Goal: Information Seeking & Learning: Learn about a topic

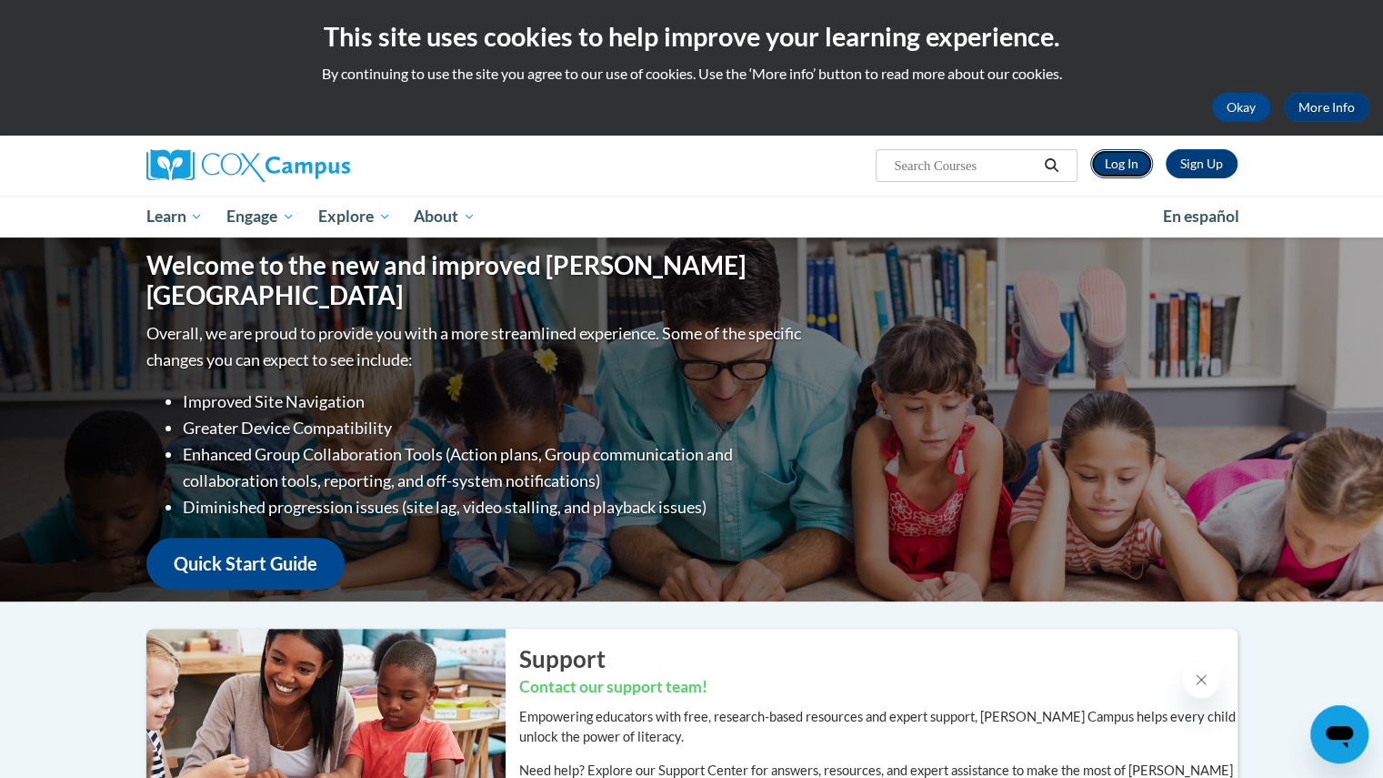
click at [1124, 160] on link "Log In" at bounding box center [1122, 163] width 63 height 29
click at [1251, 111] on button "Okay" at bounding box center [1241, 107] width 58 height 29
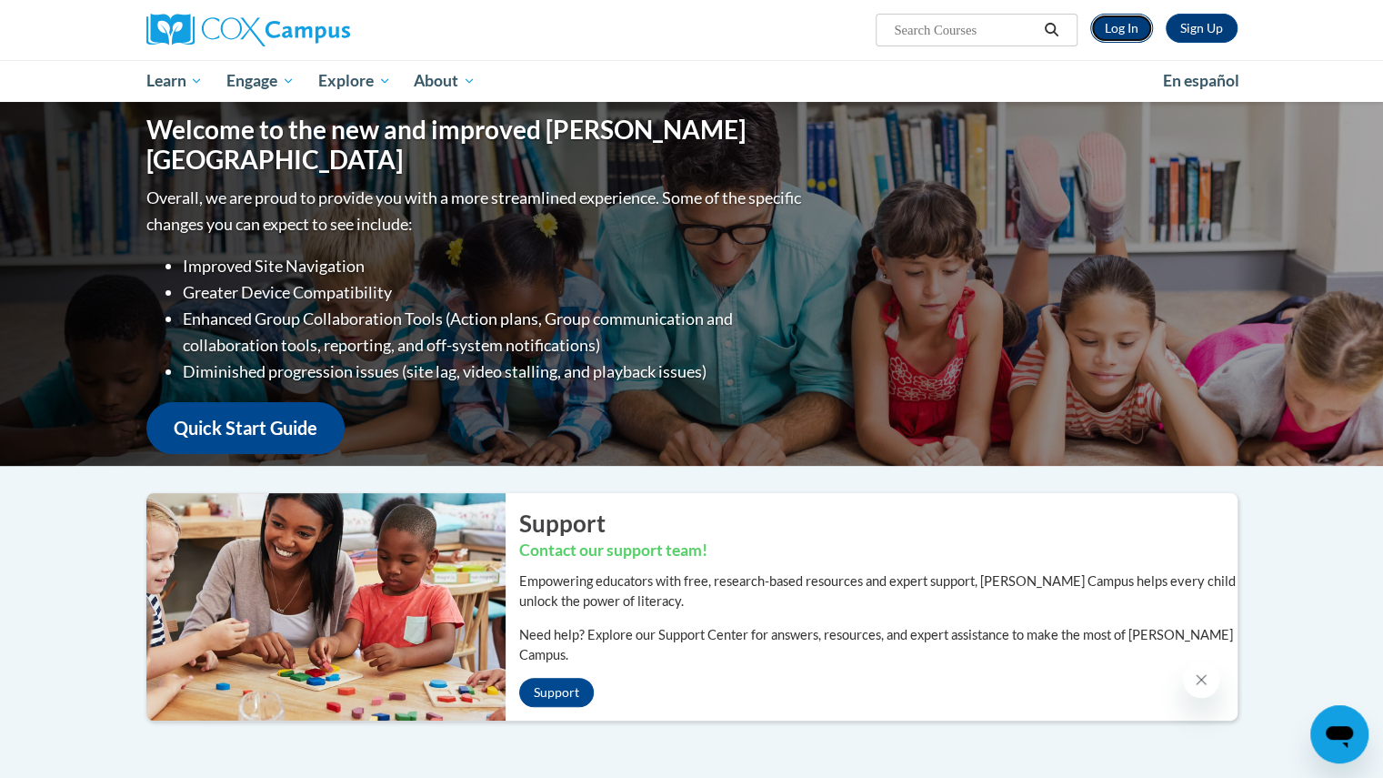
click at [1121, 18] on link "Log In" at bounding box center [1122, 28] width 63 height 29
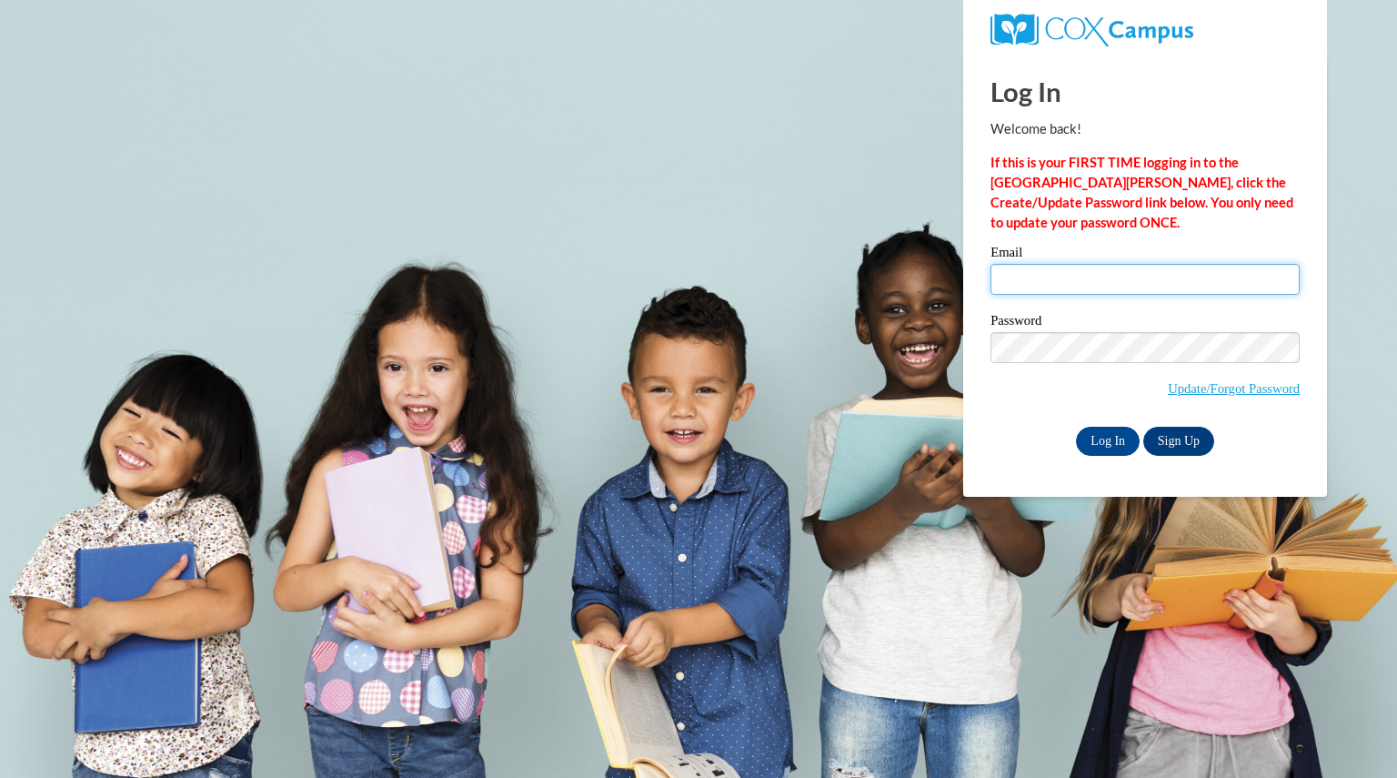
click at [1088, 287] on input "Email" at bounding box center [1145, 279] width 309 height 31
type input "reicheltjaime@aasd.k12.wi.us"
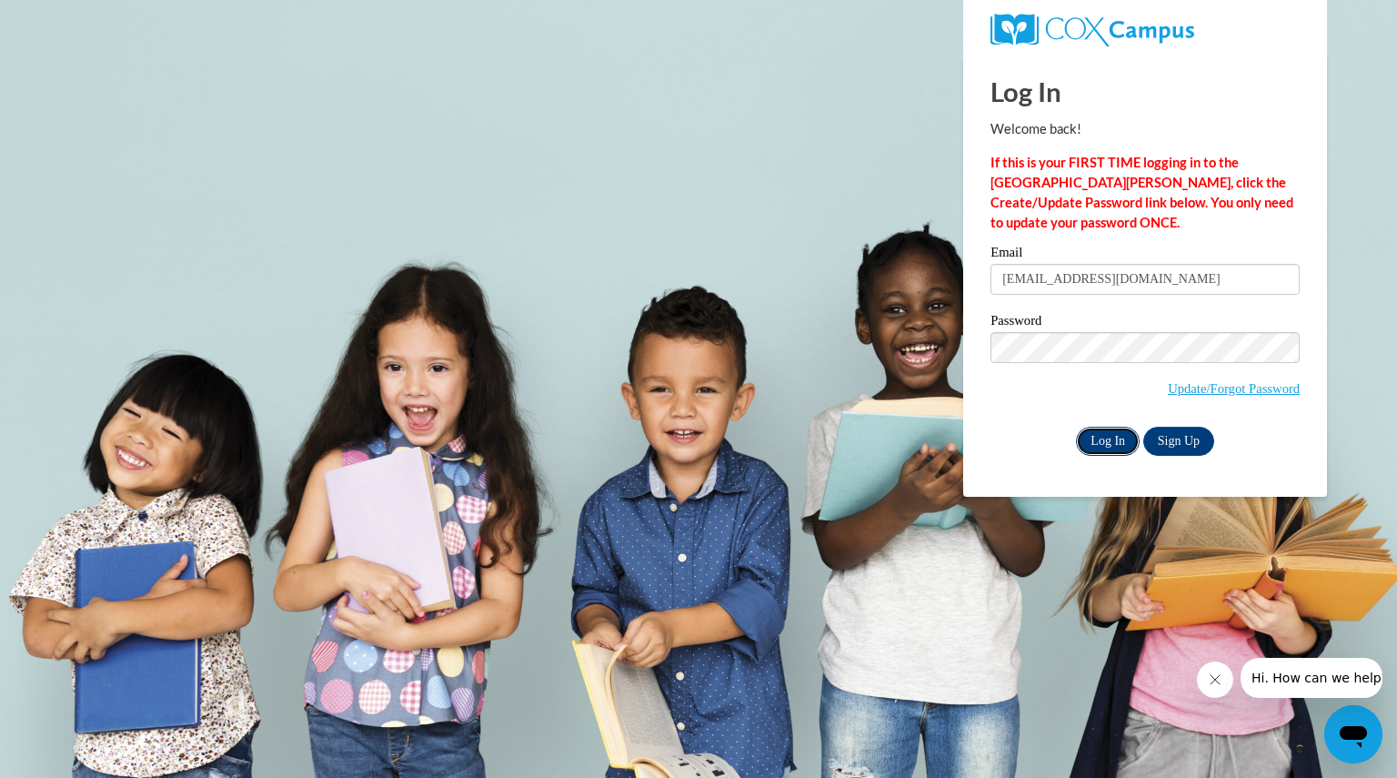
click at [1117, 437] on input "Log In" at bounding box center [1108, 441] width 64 height 29
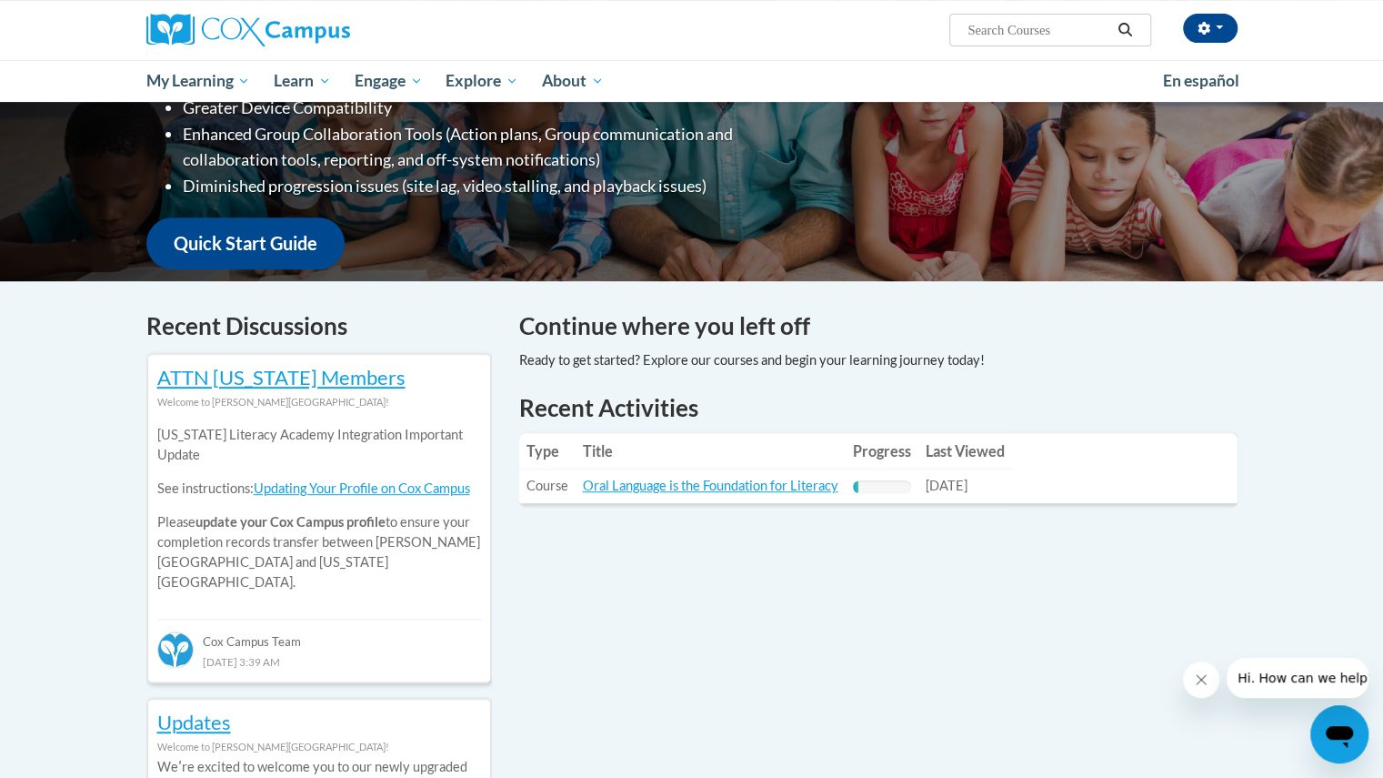
scroll to position [358, 0]
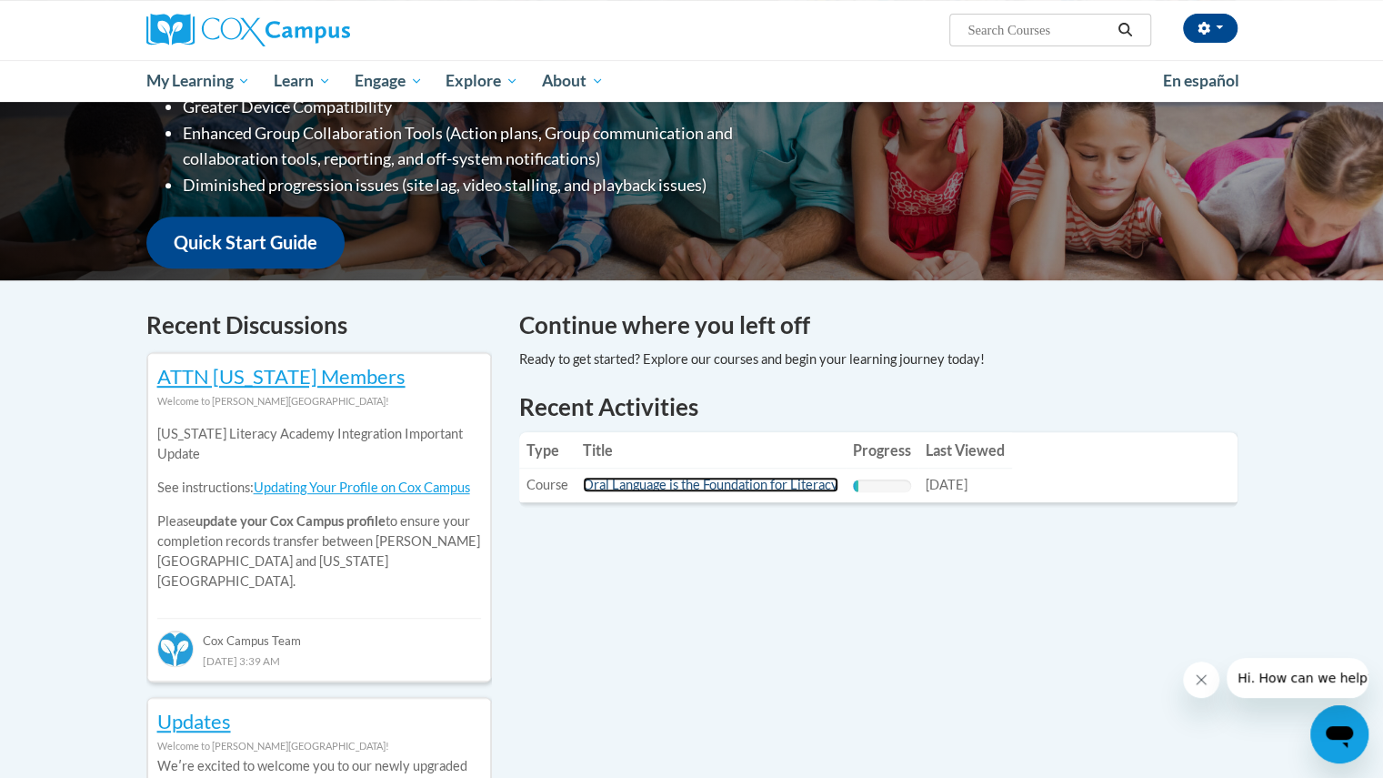
click at [740, 481] on link "Oral Language is the Foundation for Literacy" at bounding box center [711, 484] width 256 height 15
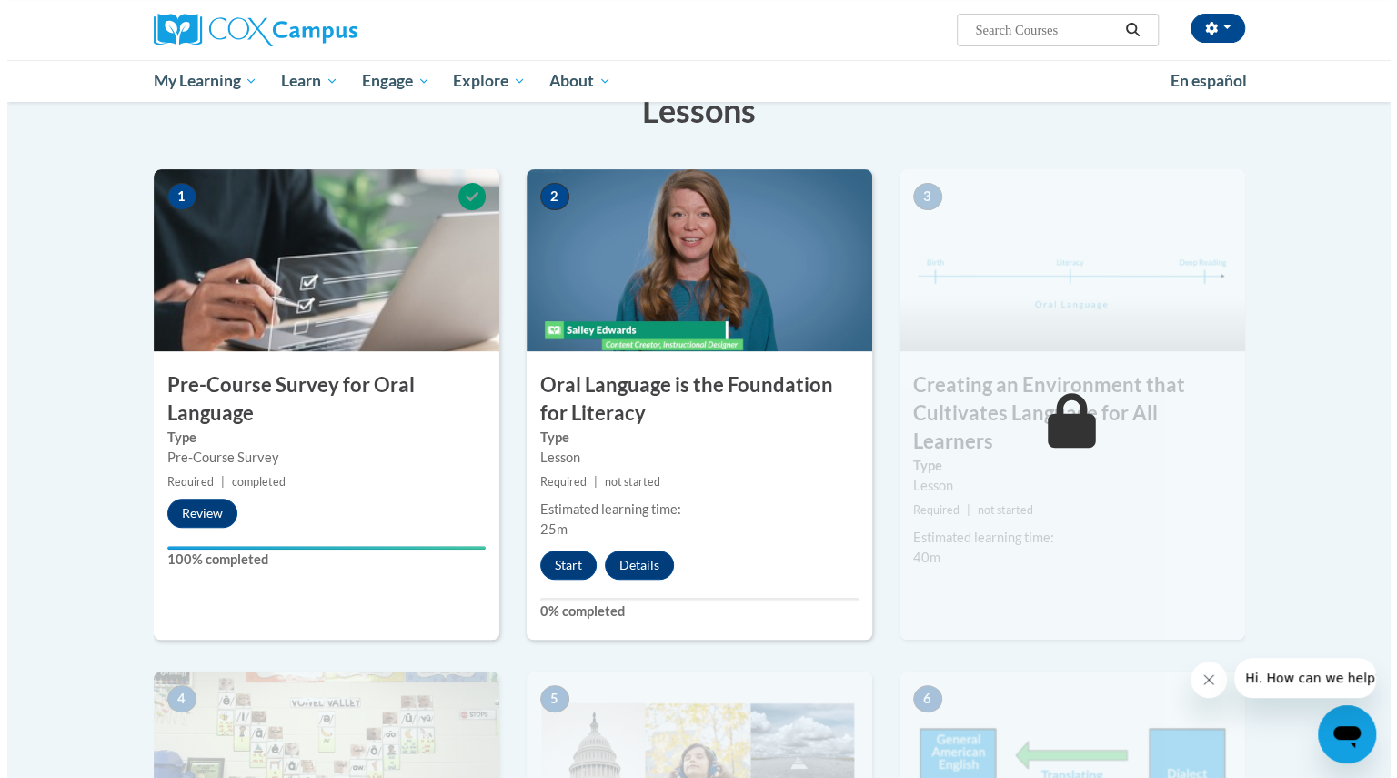
scroll to position [312, 0]
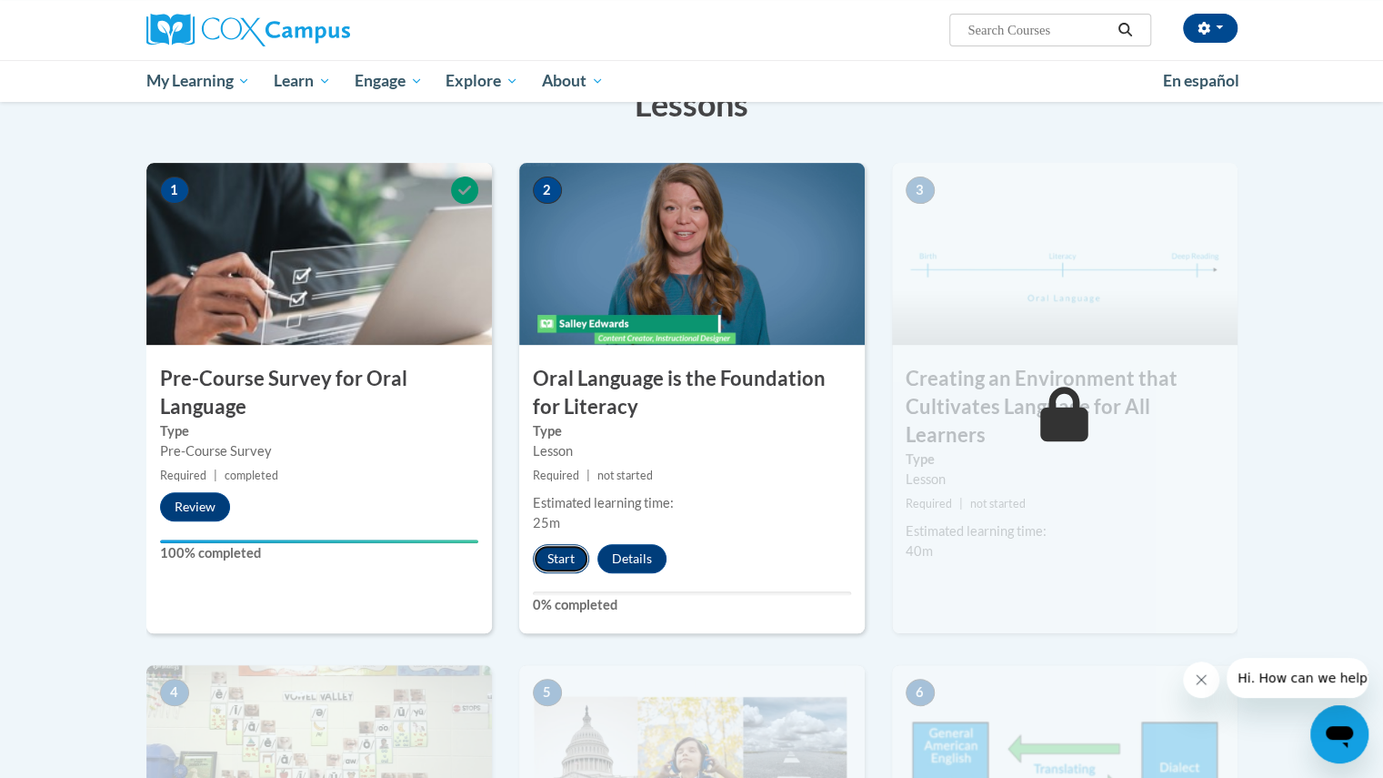
click at [555, 557] on button "Start" at bounding box center [561, 558] width 56 height 29
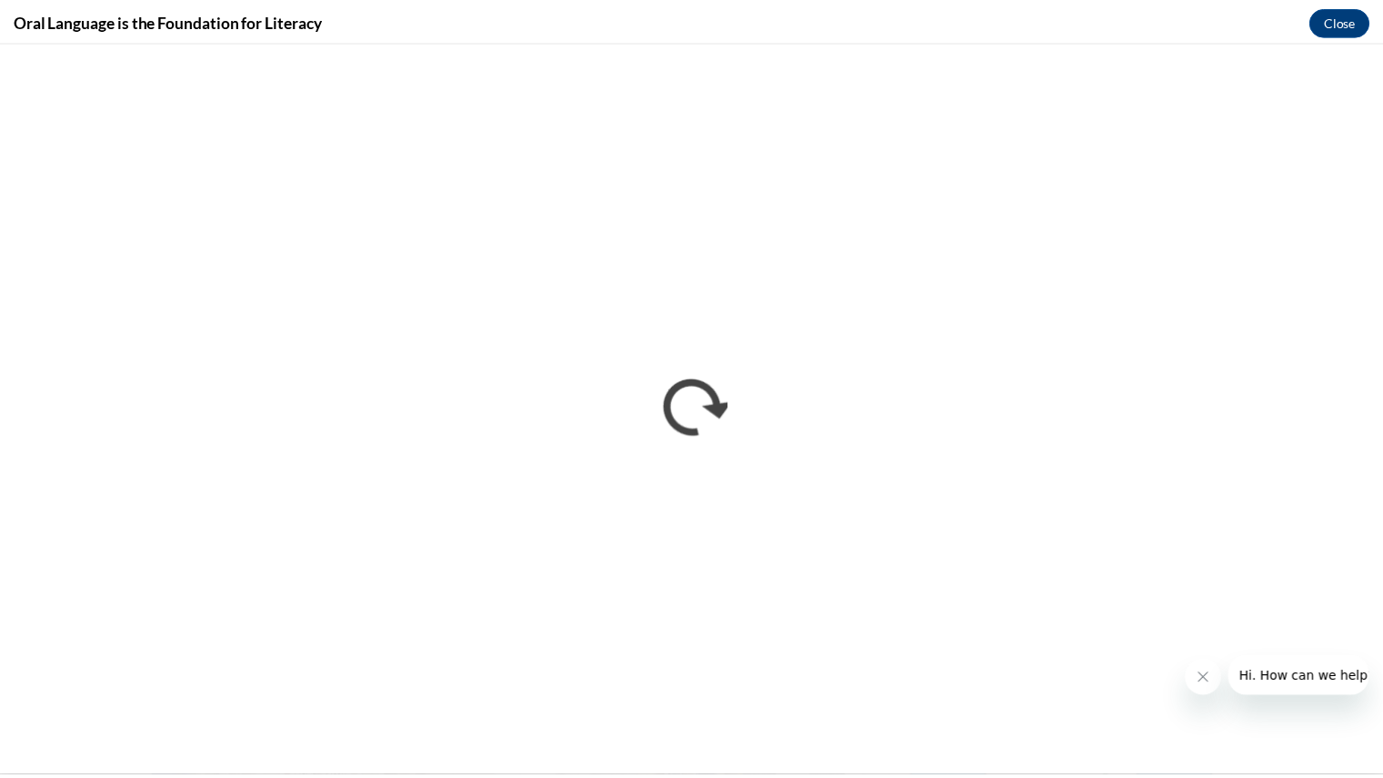
scroll to position [0, 0]
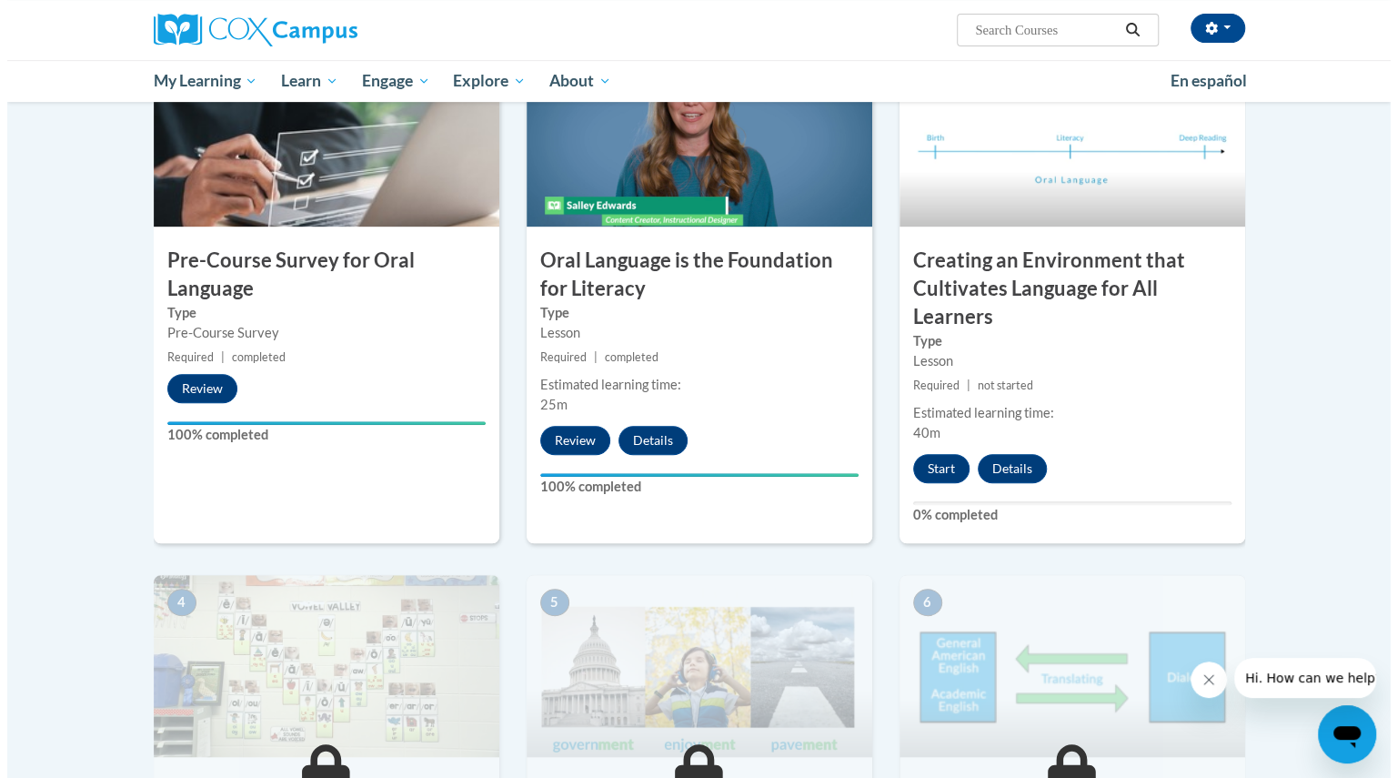
scroll to position [435, 0]
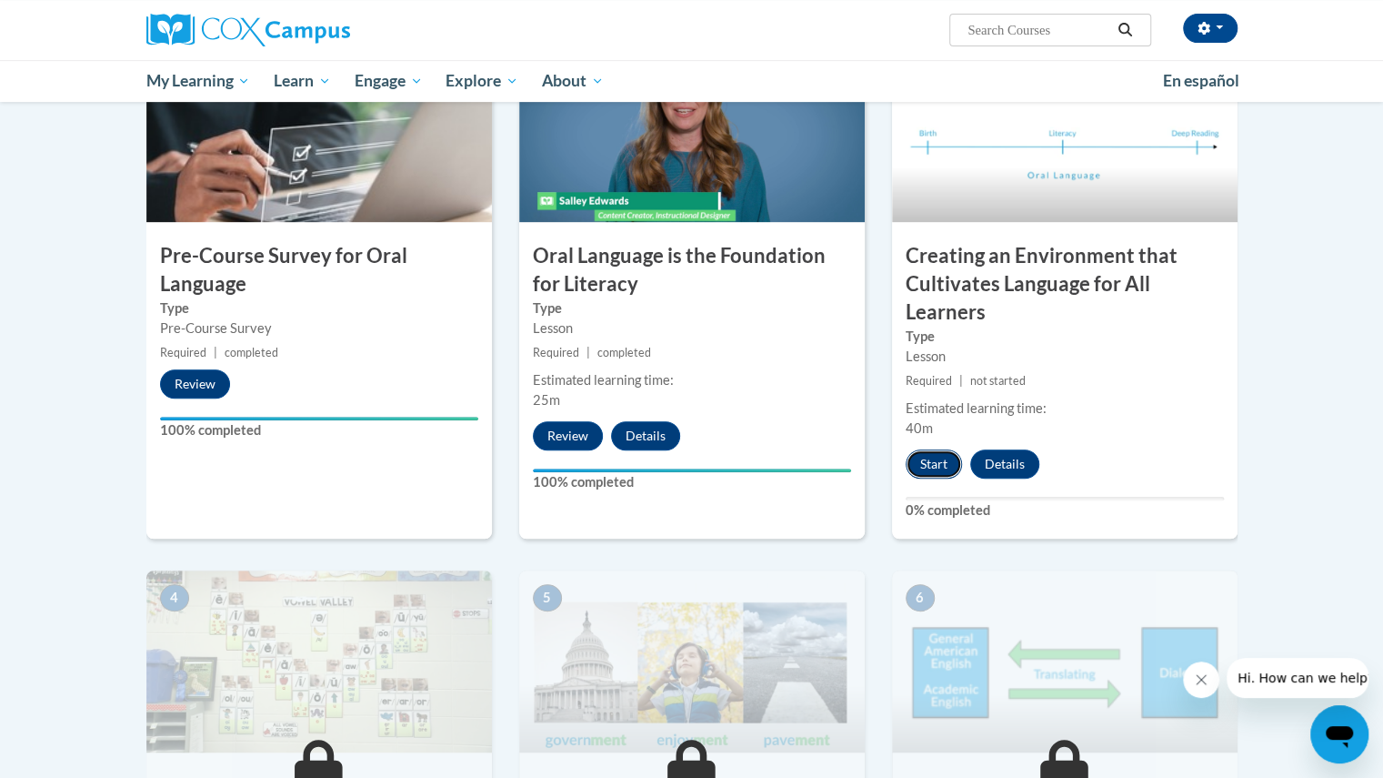
click at [931, 458] on button "Start" at bounding box center [934, 463] width 56 height 29
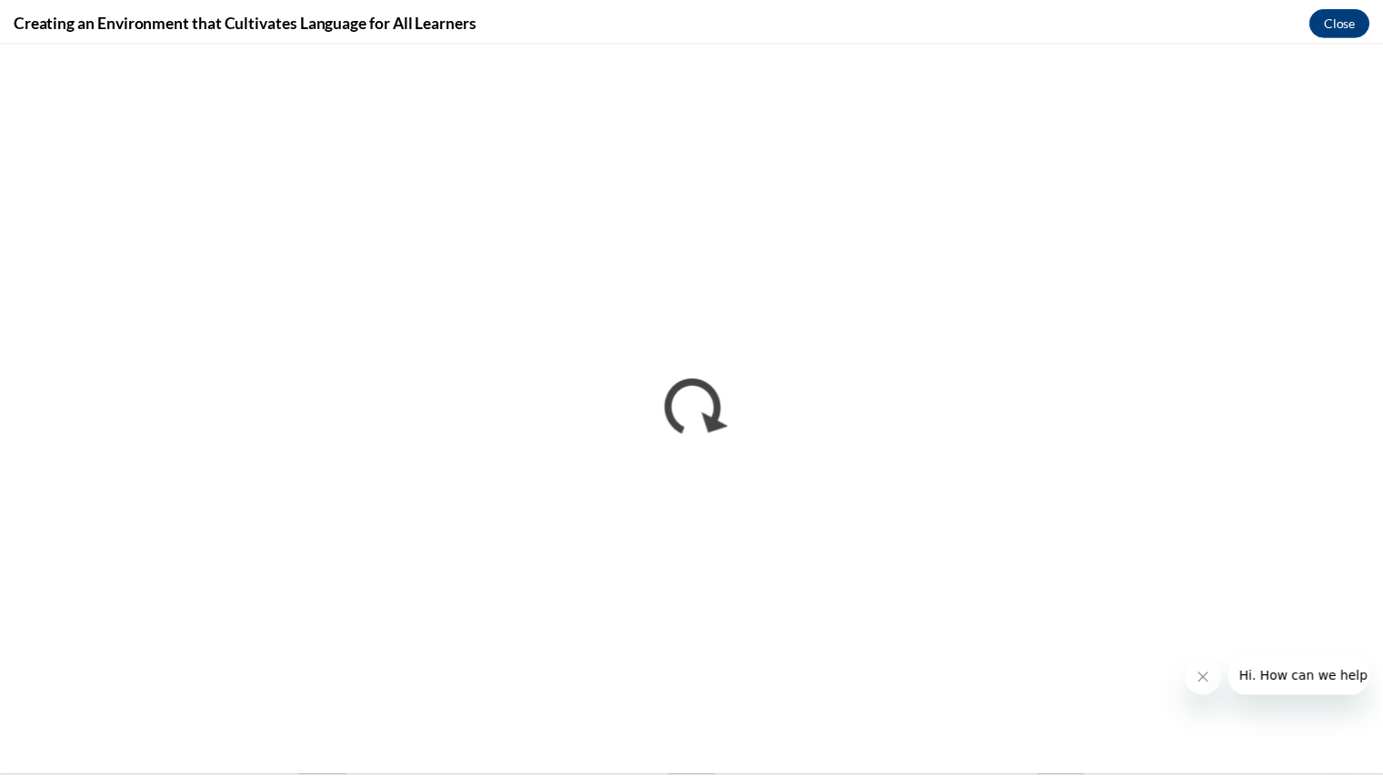
scroll to position [0, 0]
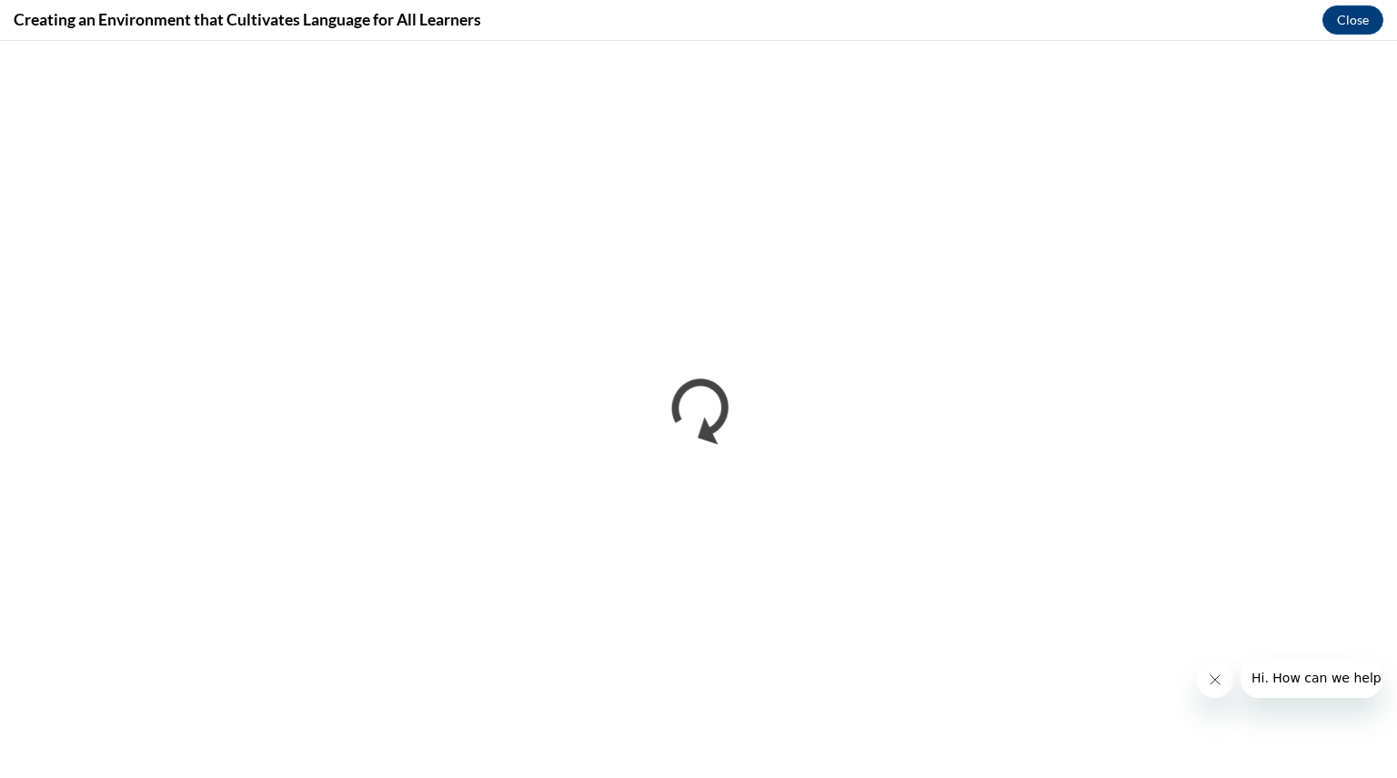
click at [1221, 690] on button "Close message from company" at bounding box center [1214, 679] width 36 height 36
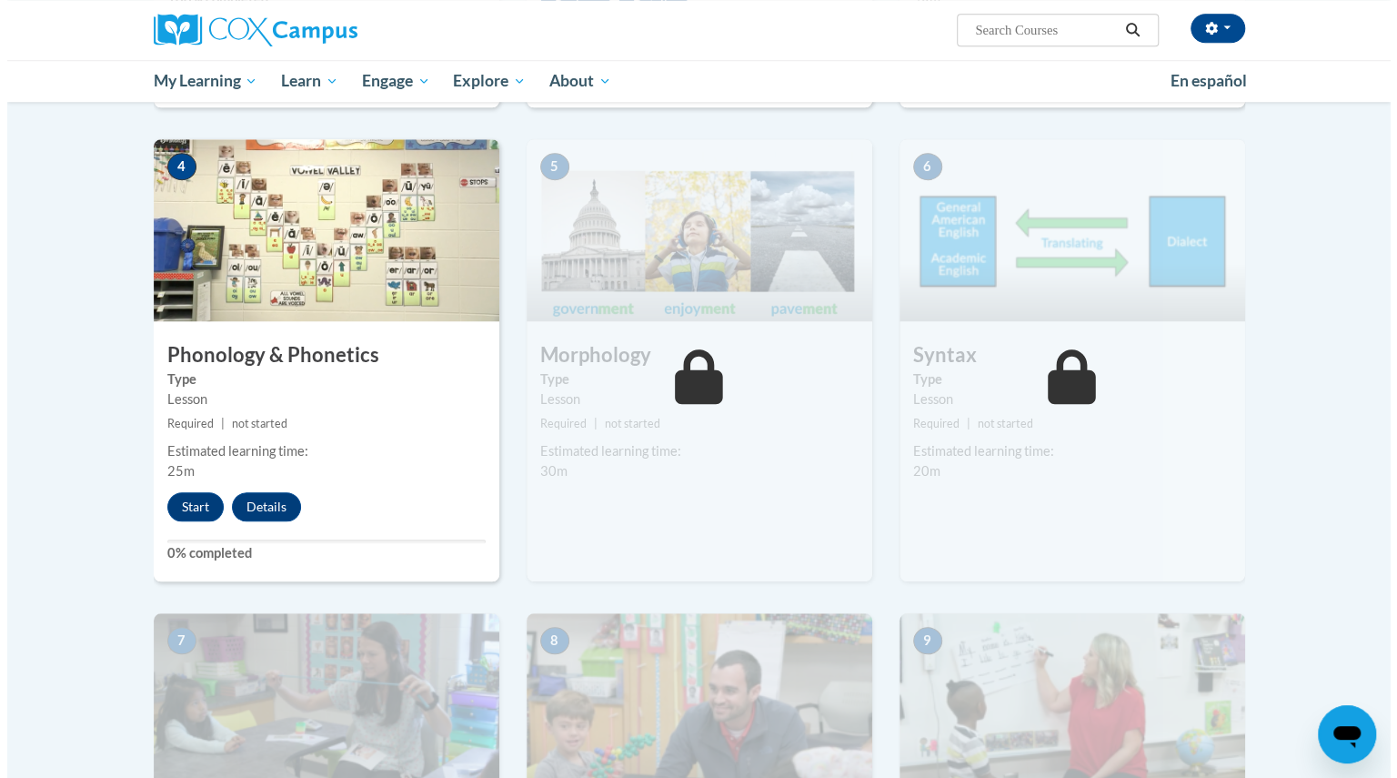
scroll to position [866, 0]
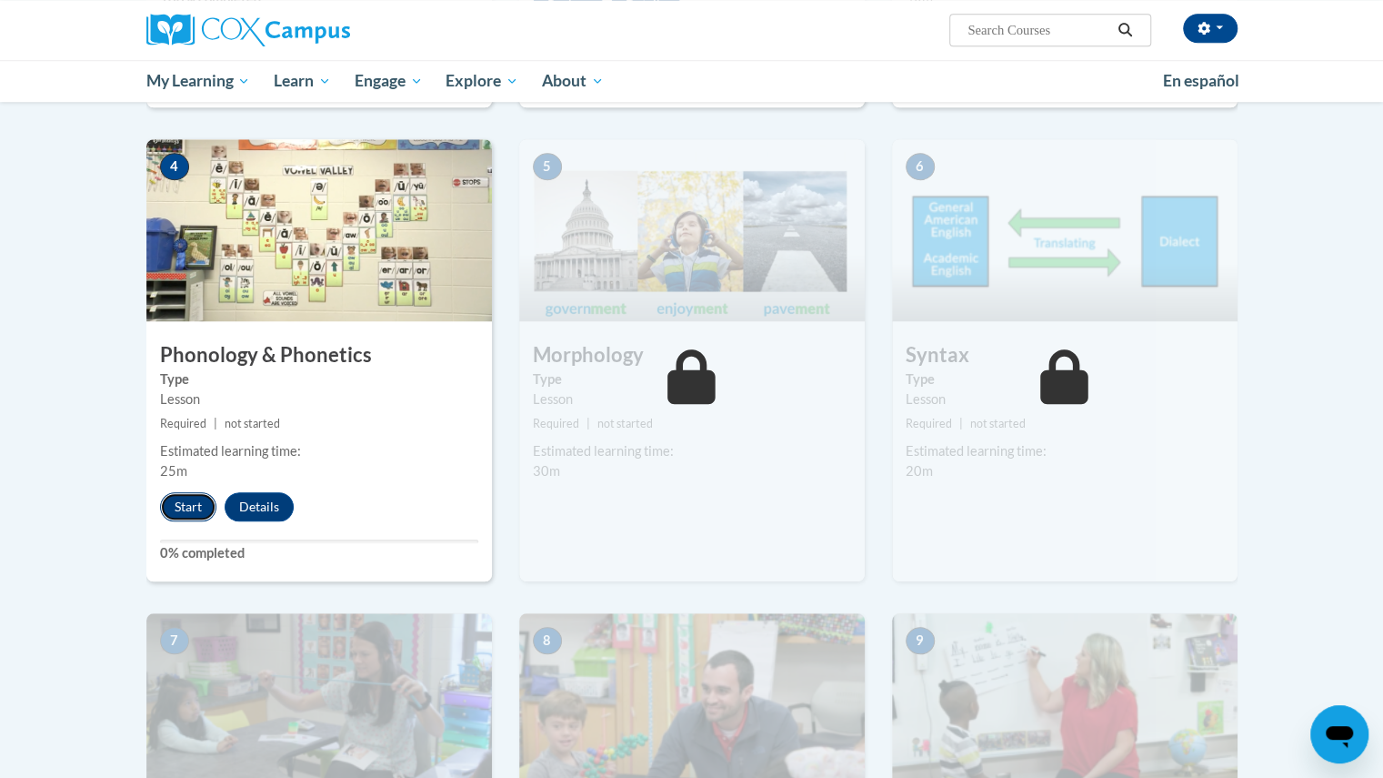
click at [182, 511] on button "Start" at bounding box center [188, 506] width 56 height 29
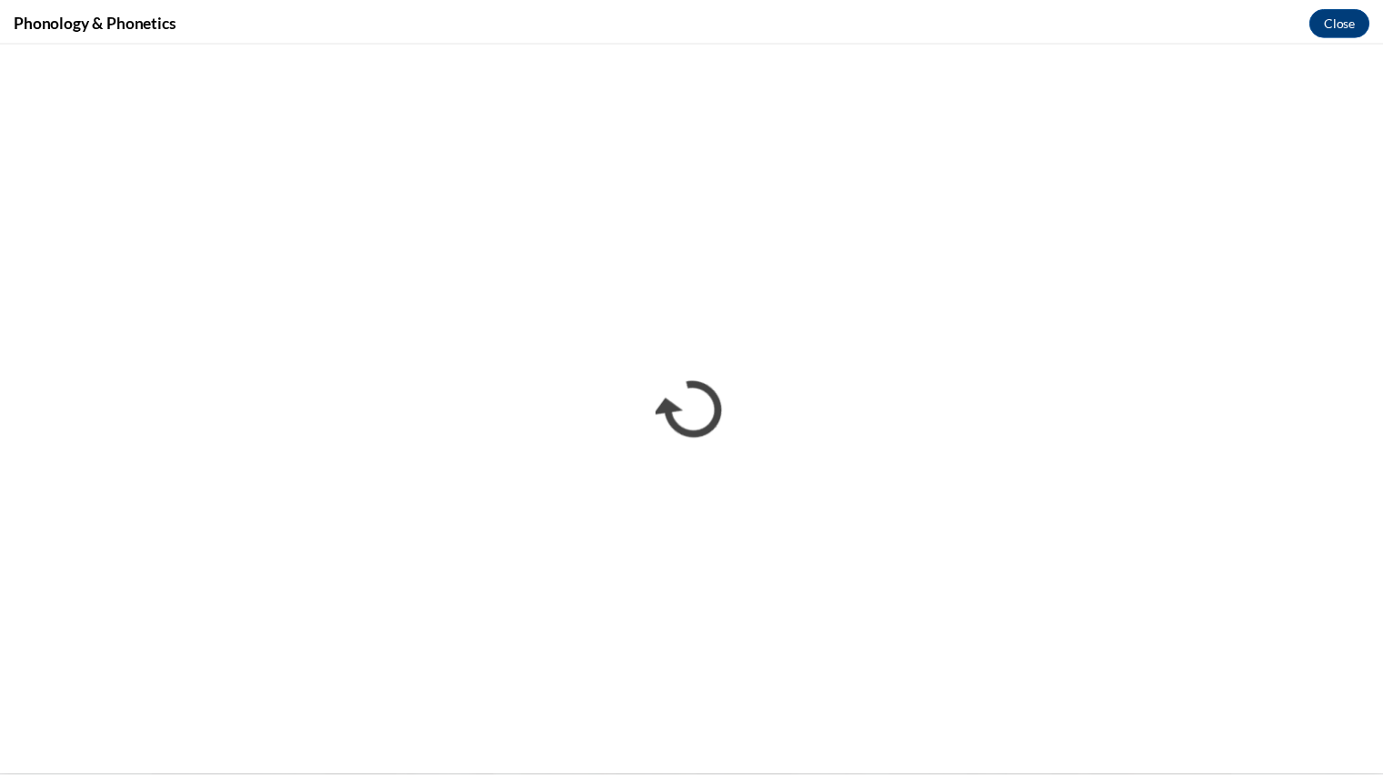
scroll to position [0, 0]
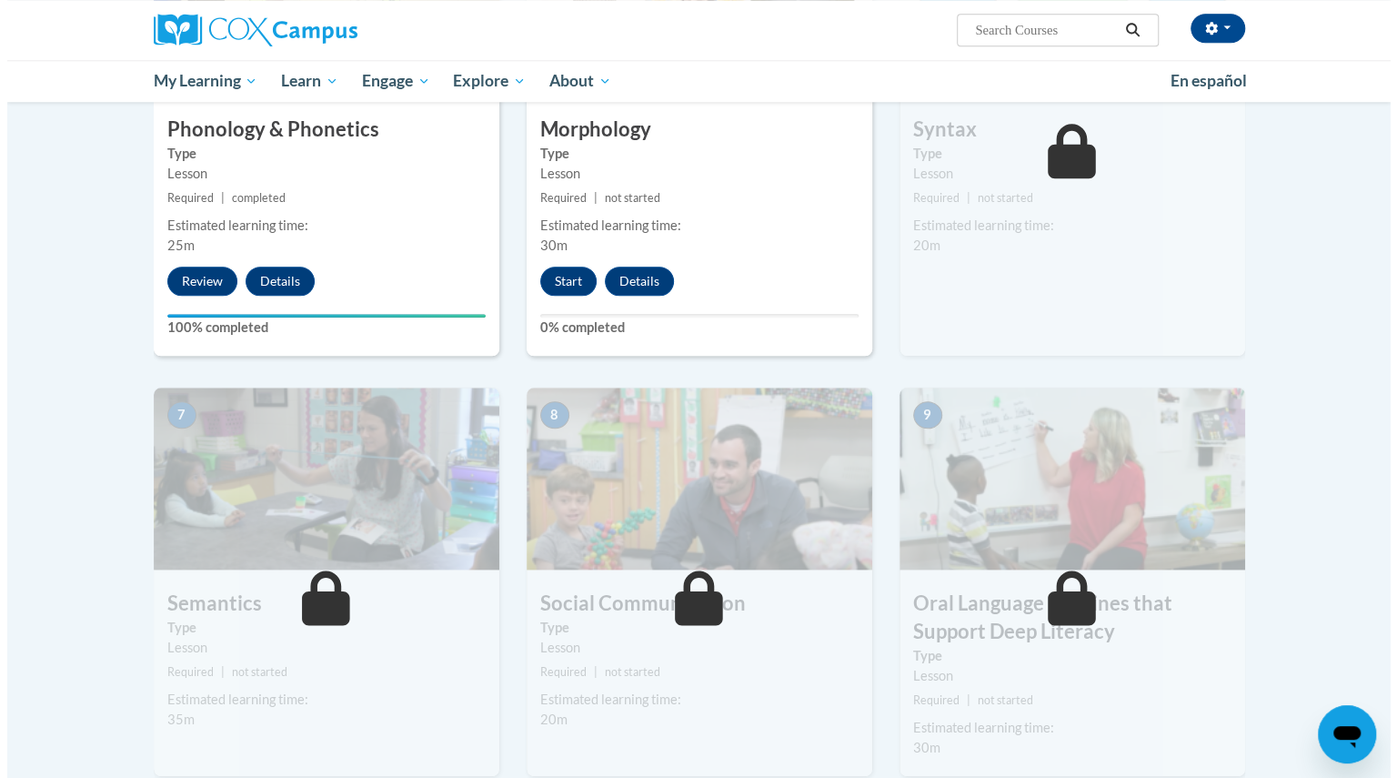
scroll to position [1097, 0]
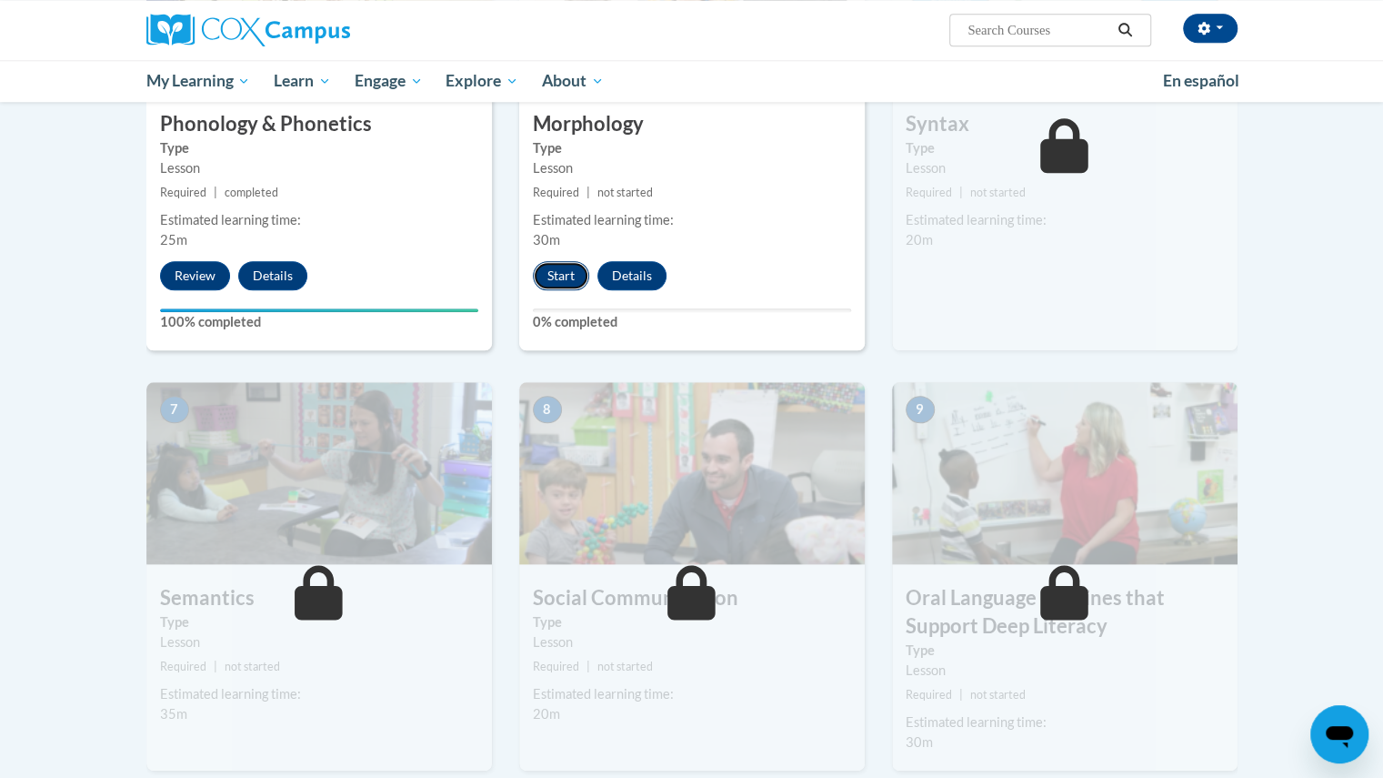
click at [568, 272] on button "Start" at bounding box center [561, 275] width 56 height 29
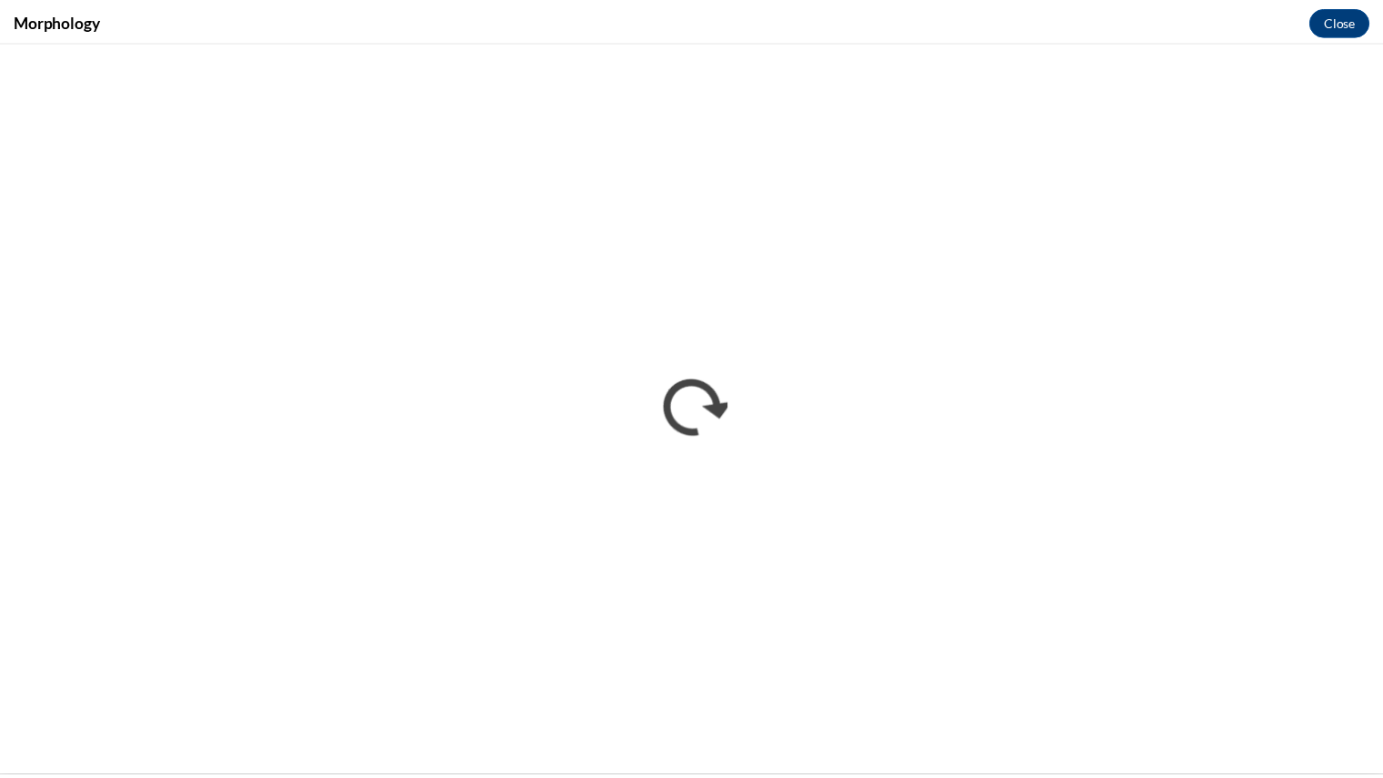
scroll to position [0, 0]
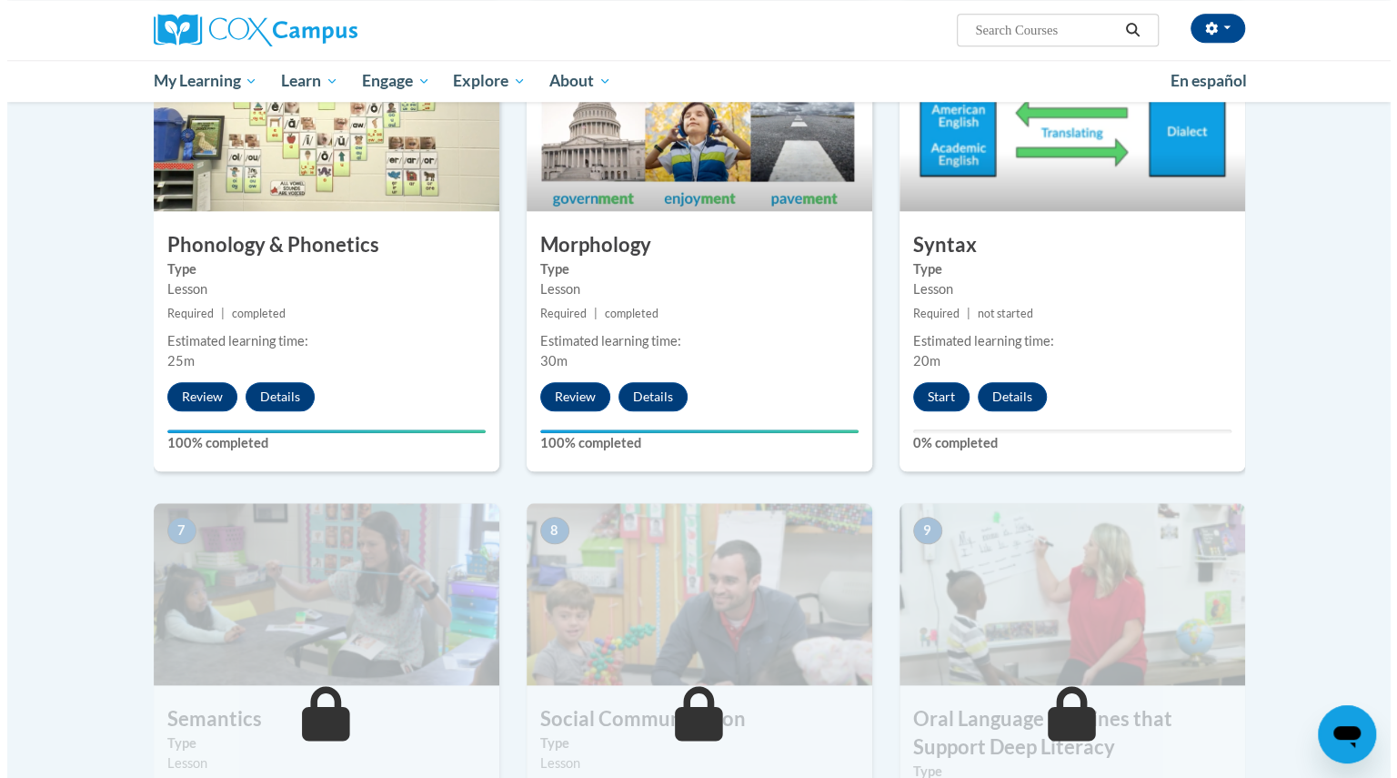
scroll to position [977, 0]
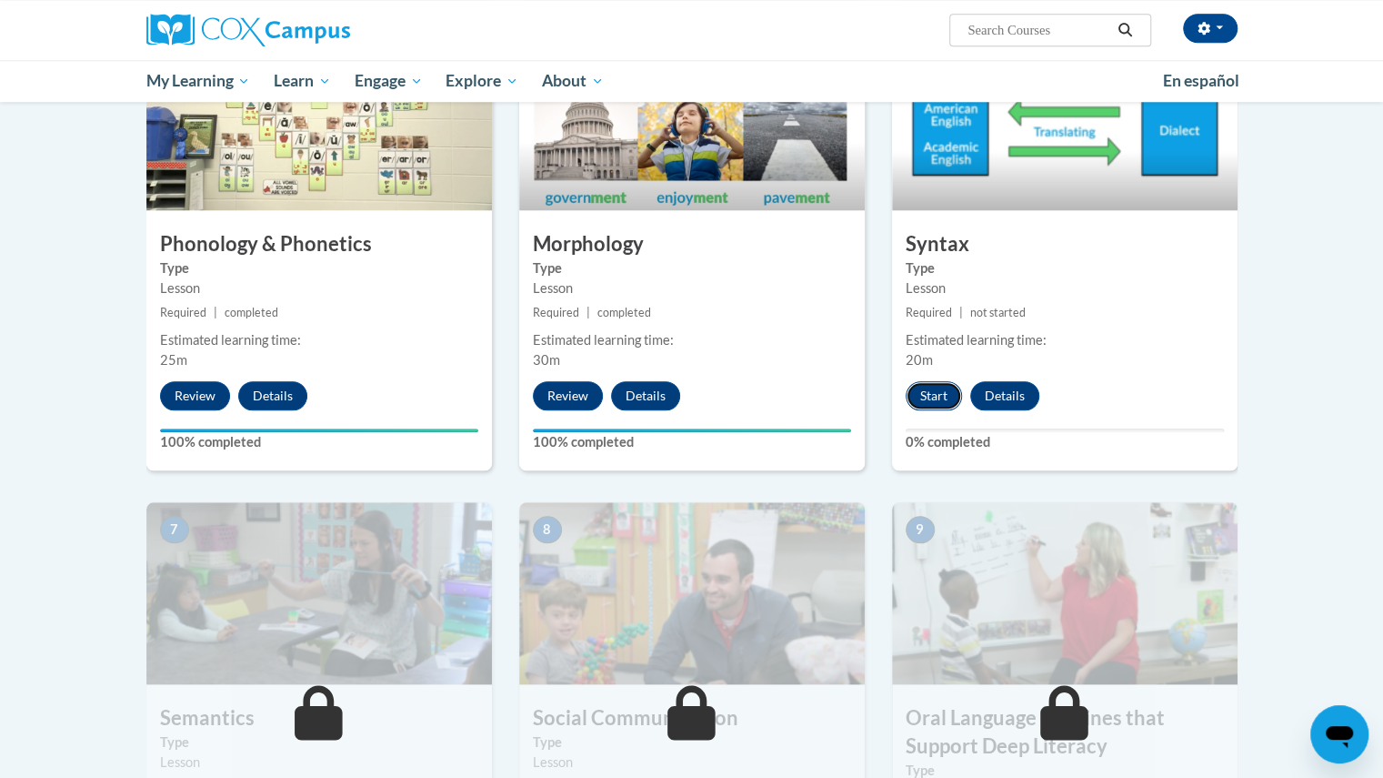
click at [930, 394] on button "Start" at bounding box center [934, 395] width 56 height 29
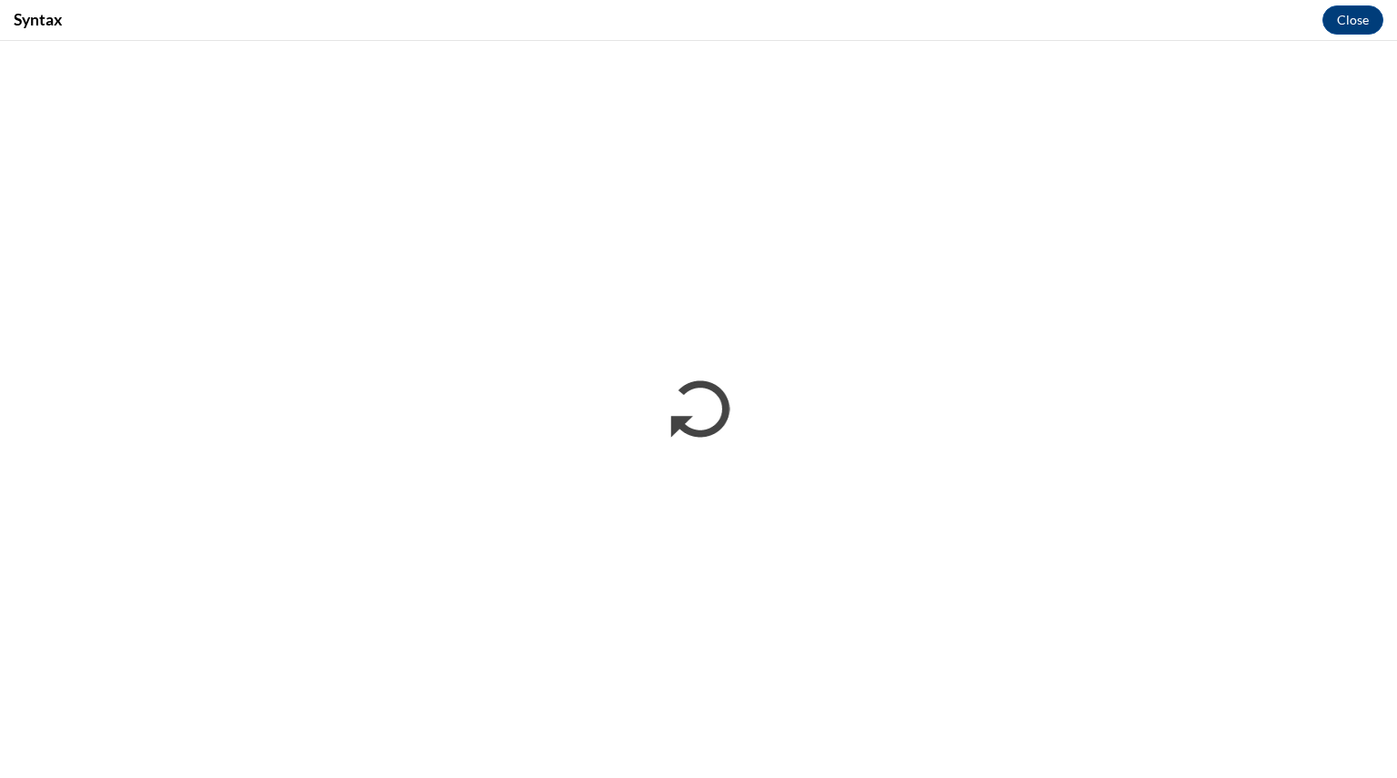
scroll to position [0, 0]
